Goal: Task Accomplishment & Management: Manage account settings

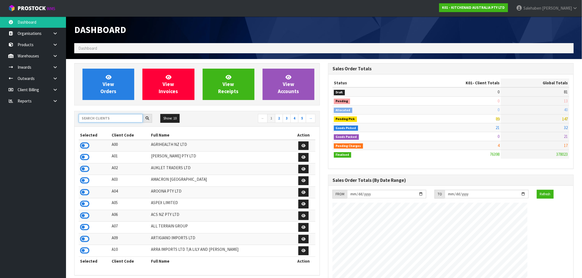
scroll to position [416, 254]
click at [120, 117] on input "text" at bounding box center [111, 118] width 64 height 9
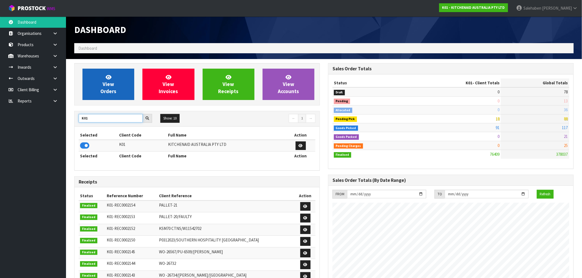
type input "K01"
click at [102, 87] on link "View Orders" at bounding box center [108, 84] width 52 height 31
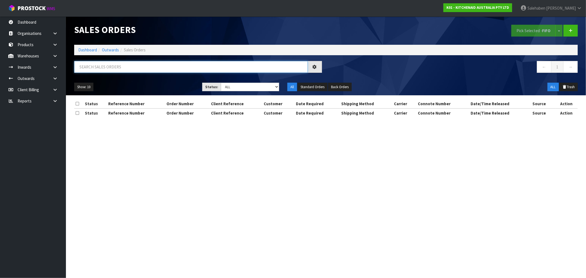
click at [103, 67] on input "text" at bounding box center [191, 67] width 234 height 12
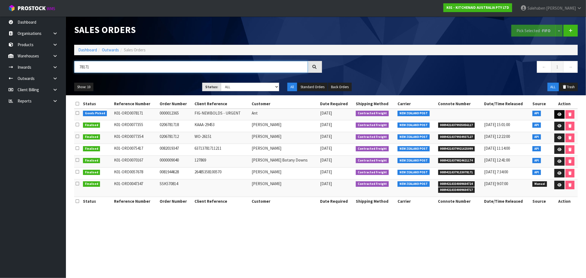
type input "78171"
click at [558, 115] on icon at bounding box center [560, 115] width 4 height 4
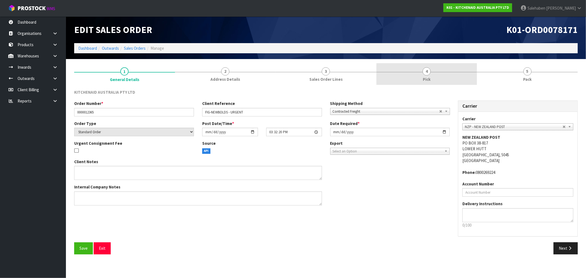
click at [427, 72] on span "4" at bounding box center [427, 71] width 8 height 8
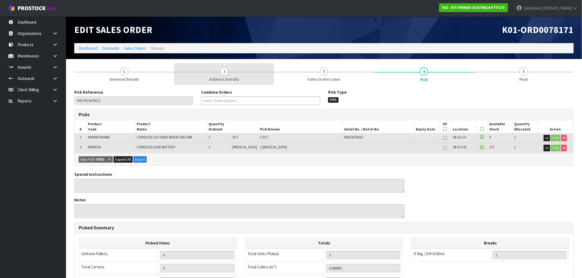
click at [218, 73] on link "2 Address Details" at bounding box center [224, 74] width 100 height 22
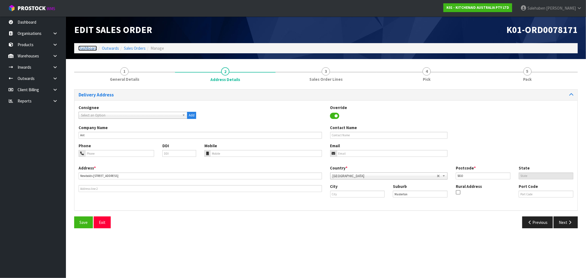
click at [79, 48] on link "Dashboard" at bounding box center [87, 48] width 19 height 5
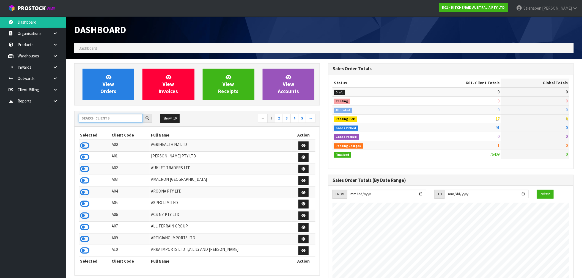
scroll to position [343, 254]
click at [107, 119] on input "text" at bounding box center [111, 118] width 64 height 9
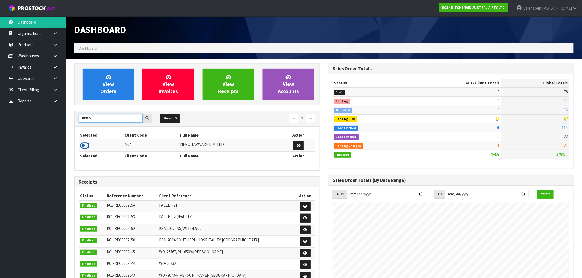
type input "NERO"
click at [86, 148] on icon at bounding box center [84, 146] width 9 height 8
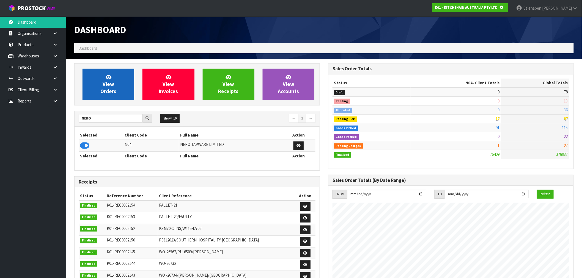
scroll to position [274508, 274596]
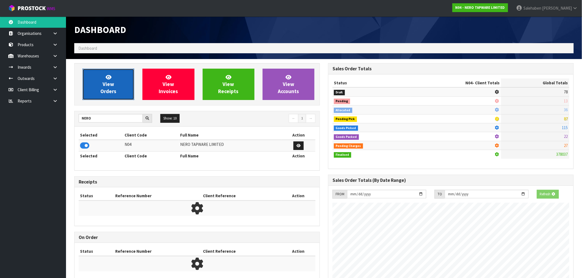
click at [116, 85] on link "View Orders" at bounding box center [108, 84] width 52 height 31
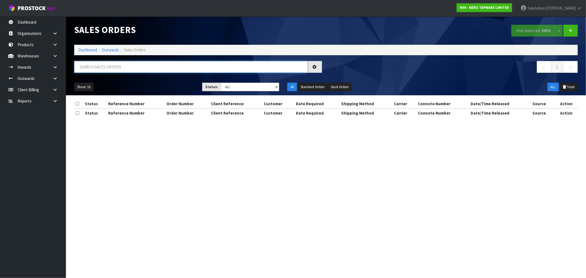
click at [115, 66] on input "text" at bounding box center [191, 67] width 234 height 12
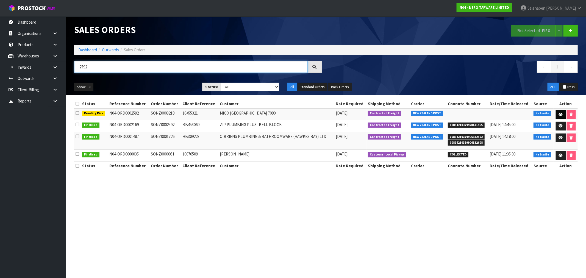
type input "2592"
click at [561, 115] on icon at bounding box center [561, 115] width 4 height 4
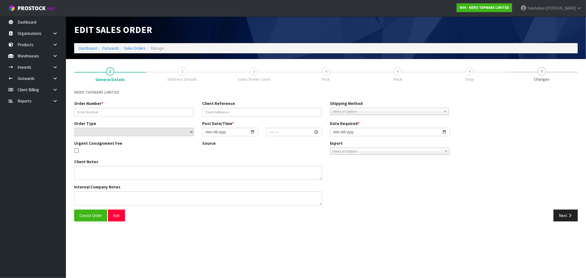
type input "SONZ0003218"
type input "10455321"
select select "number:0"
type input "2025-08-22"
type input "15:30:05.000"
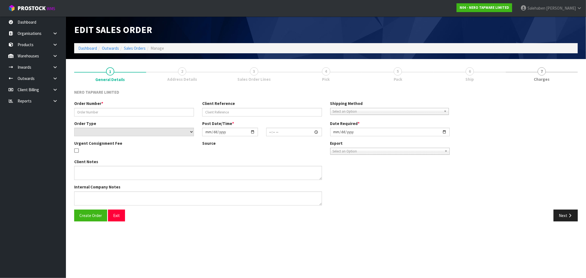
type input "2025-08-25"
type textarea "urgent pls dispatch asap"
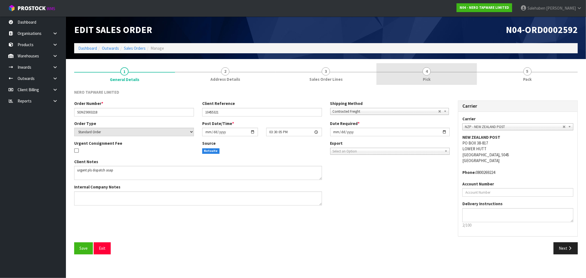
click at [427, 79] on span "Pick" at bounding box center [427, 79] width 8 height 6
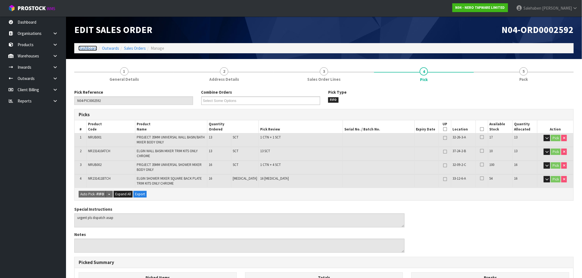
click at [90, 50] on link "Dashboard" at bounding box center [87, 48] width 19 height 5
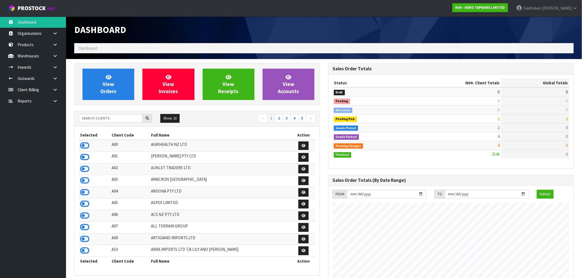
scroll to position [428, 254]
click at [114, 116] on input "text" at bounding box center [111, 118] width 64 height 9
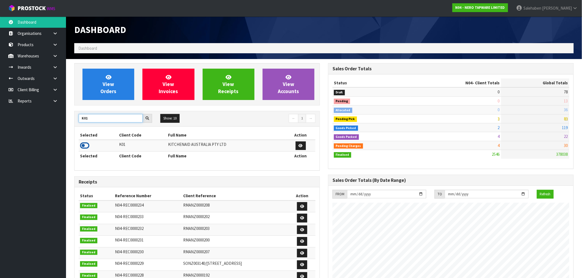
type input "K01"
click at [86, 145] on icon at bounding box center [84, 146] width 9 height 8
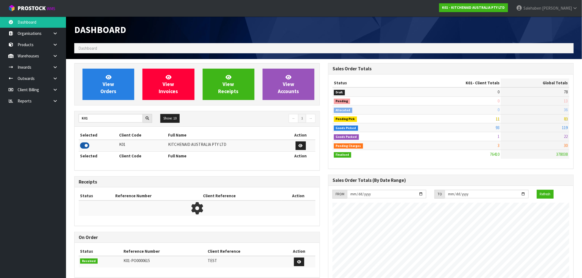
scroll to position [416, 254]
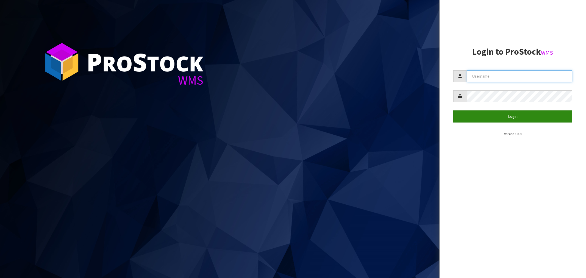
type input "Salehaben@cwl.co.nz"
click at [513, 116] on button "Login" at bounding box center [513, 116] width 119 height 12
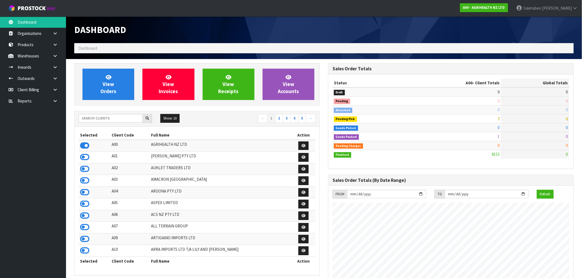
scroll to position [416, 254]
click at [106, 83] on span "View Orders" at bounding box center [108, 84] width 16 height 21
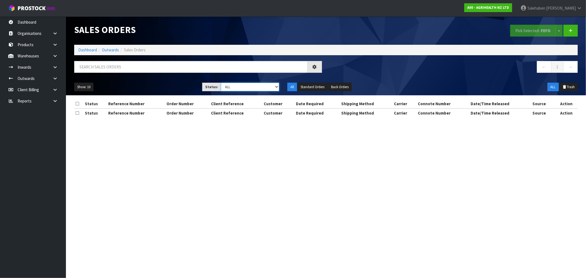
click at [253, 86] on select "Draft Pending Allocated Pending Pick Goods Picked Goods Packed Pending Charges …" at bounding box center [250, 87] width 58 height 9
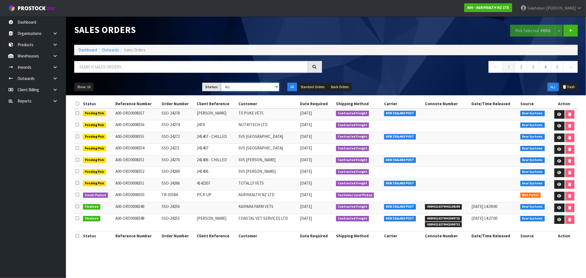
select select "string:5"
click at [221, 83] on select "Draft Pending Allocated Pending Pick Goods Picked Goods Packed Pending Charges …" at bounding box center [250, 87] width 58 height 9
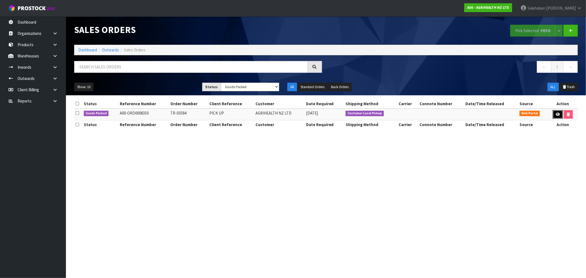
click at [557, 115] on icon at bounding box center [558, 115] width 4 height 4
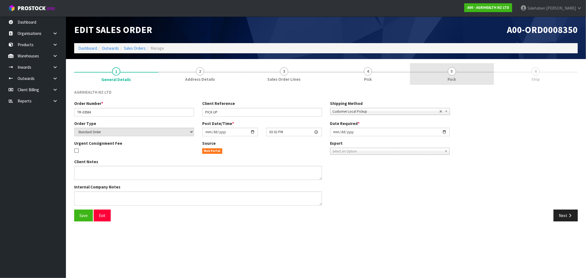
click at [449, 76] on span "Pack" at bounding box center [452, 79] width 9 height 6
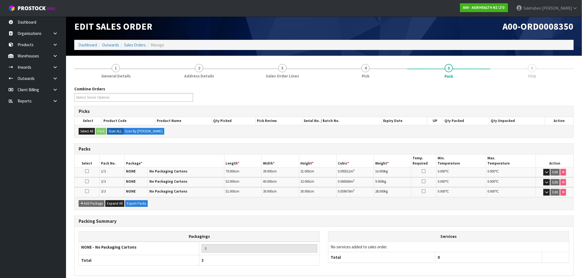
scroll to position [26, 0]
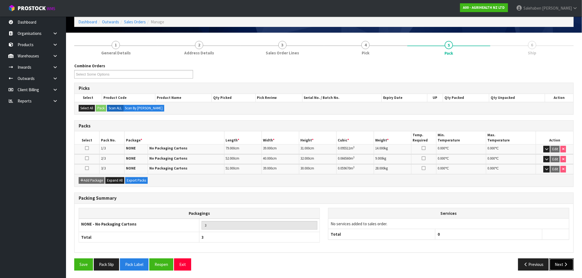
click at [560, 264] on button "Next" at bounding box center [561, 265] width 24 height 12
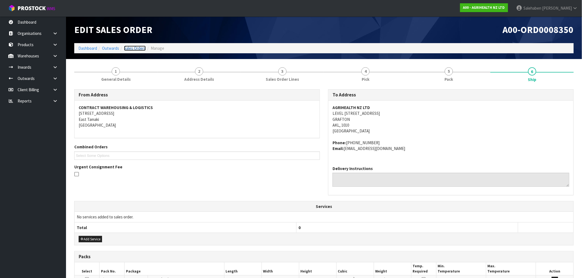
click at [142, 48] on link "Sales Orders" at bounding box center [135, 48] width 22 height 5
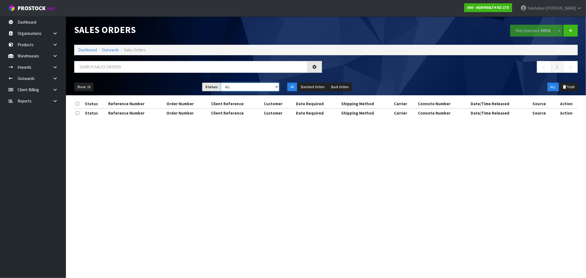
click at [257, 91] on select "Draft Pending Allocated Pending Pick Goods Picked Goods Packed Pending Charges …" at bounding box center [250, 87] width 58 height 9
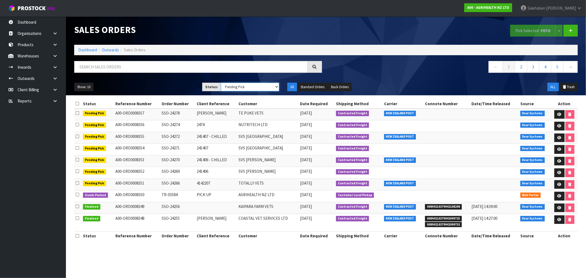
click at [221, 83] on select "Draft Pending Allocated Pending Pick Goods Picked Goods Packed Pending Charges …" at bounding box center [250, 87] width 58 height 9
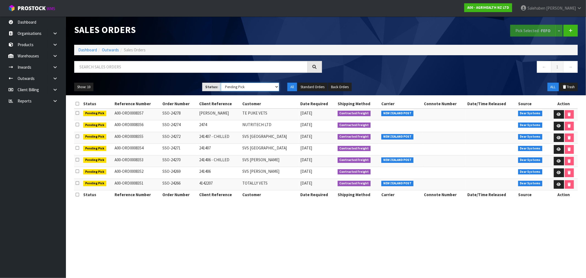
click at [264, 85] on select "Draft Pending Allocated Pending Pick Goods Picked Goods Packed Pending Charges …" at bounding box center [250, 87] width 58 height 9
select select "string:4"
click at [221, 83] on select "Draft Pending Allocated Pending Pick Goods Picked Goods Packed Pending Charges …" at bounding box center [250, 87] width 58 height 9
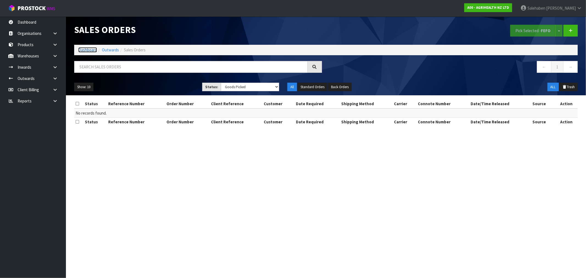
click at [89, 51] on link "Dashboard" at bounding box center [87, 49] width 19 height 5
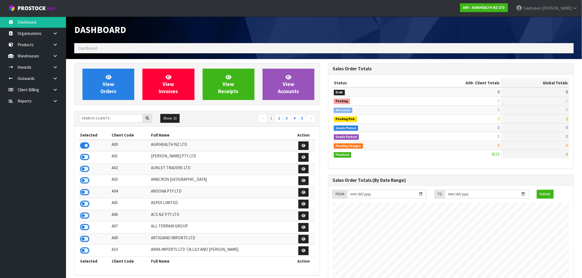
scroll to position [416, 254]
click at [106, 117] on input "text" at bounding box center [111, 118] width 64 height 9
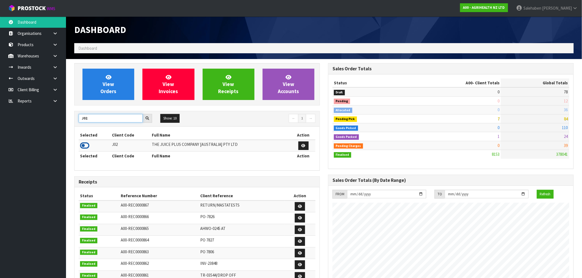
type input "J02"
click at [85, 146] on icon at bounding box center [84, 146] width 9 height 8
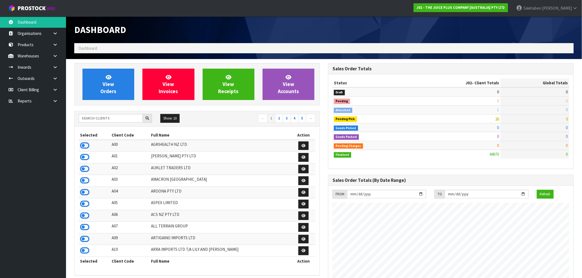
scroll to position [416, 254]
